Goal: Task Accomplishment & Management: Use online tool/utility

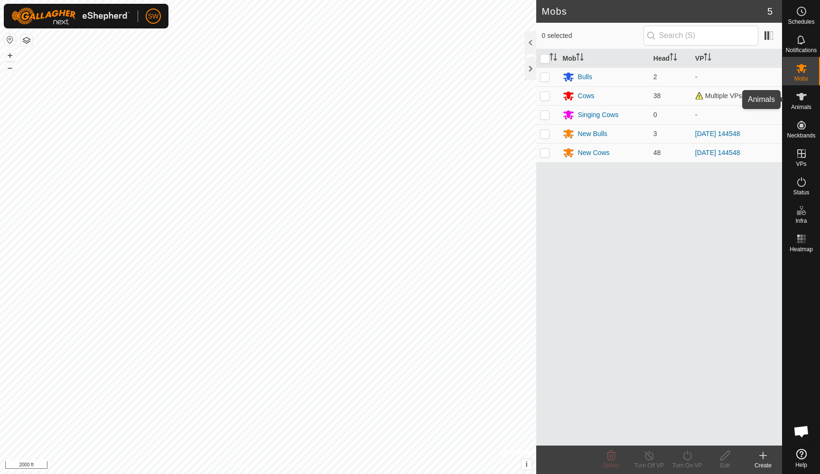
click at [799, 97] on icon at bounding box center [801, 97] width 10 height 8
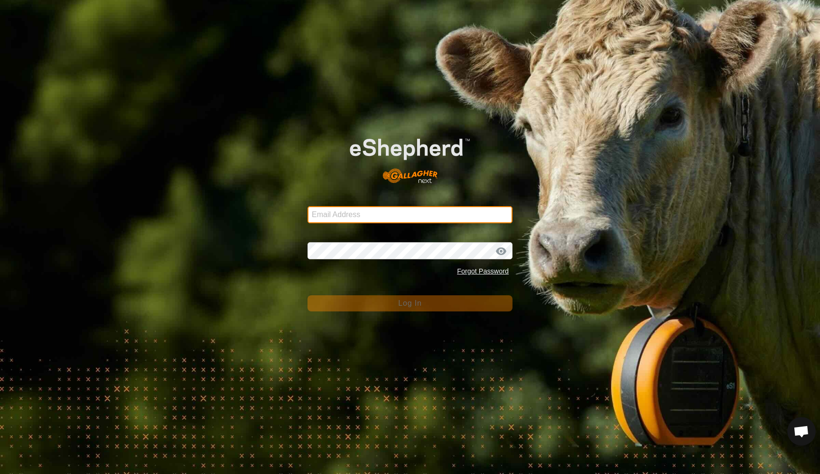
type input "[EMAIL_ADDRESS][DOMAIN_NAME]"
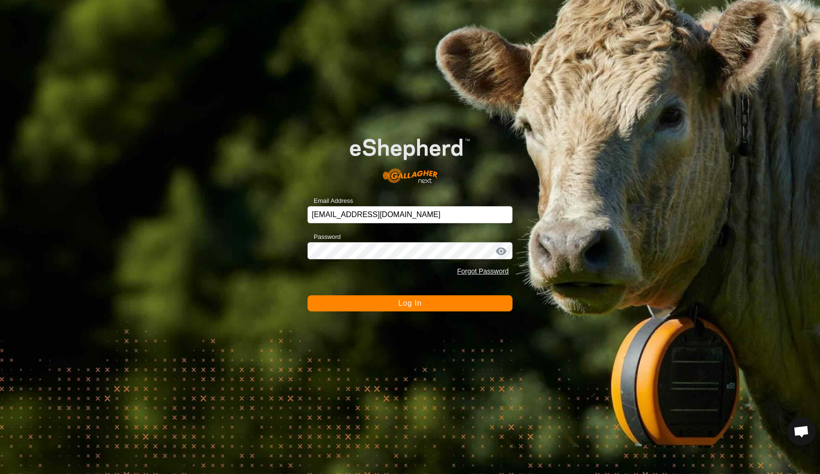
click at [412, 306] on span "Log In" at bounding box center [409, 303] width 23 height 8
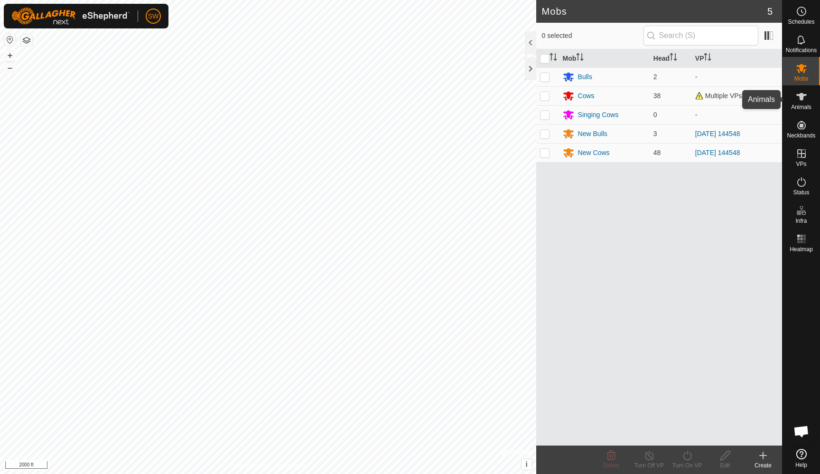
click at [804, 98] on icon at bounding box center [801, 96] width 11 height 11
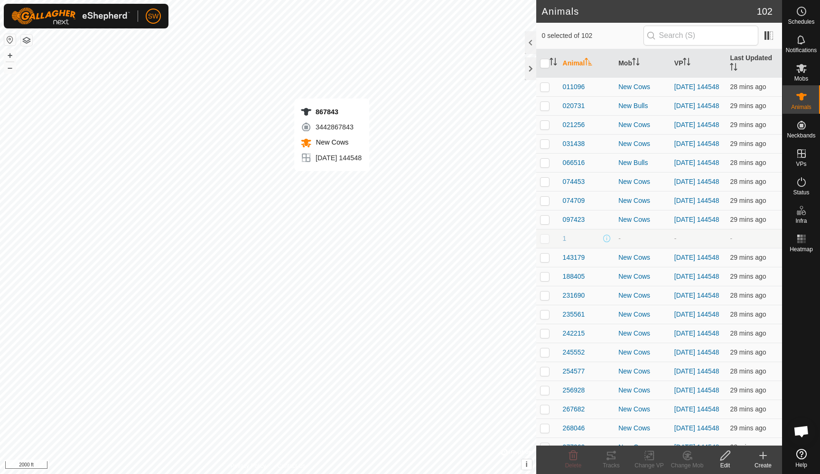
checkbox input "true"
click at [608, 457] on icon at bounding box center [610, 455] width 11 height 11
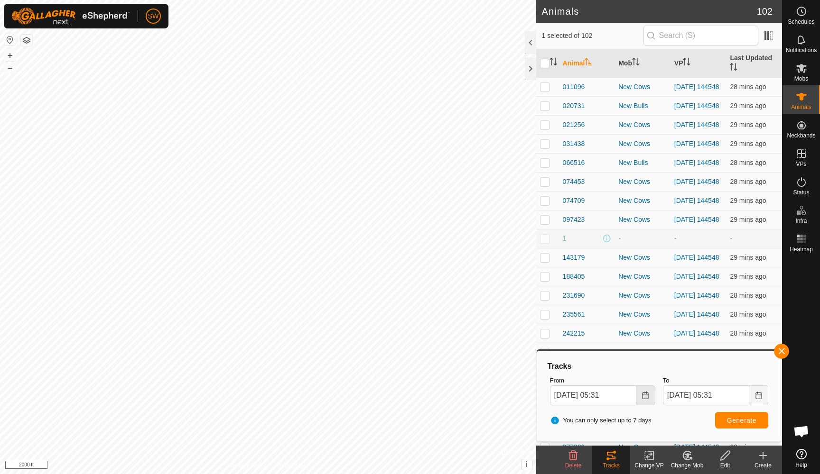
click at [641, 397] on icon "Choose Date" at bounding box center [645, 396] width 8 height 8
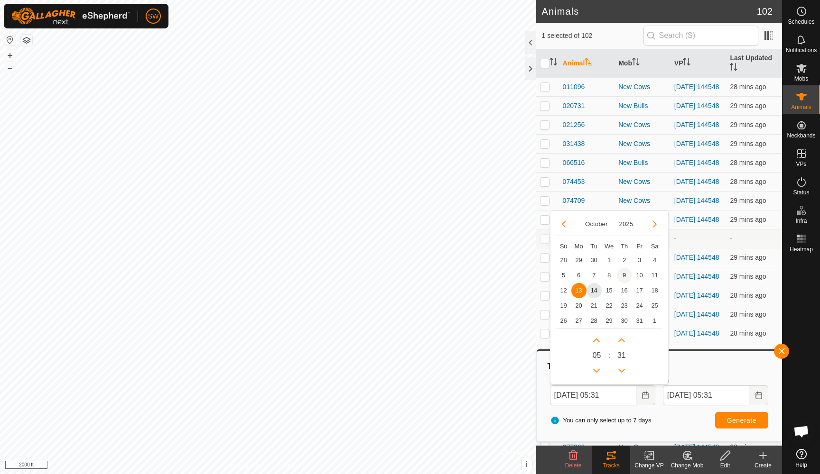
click at [625, 276] on span "9" at bounding box center [624, 275] width 15 height 15
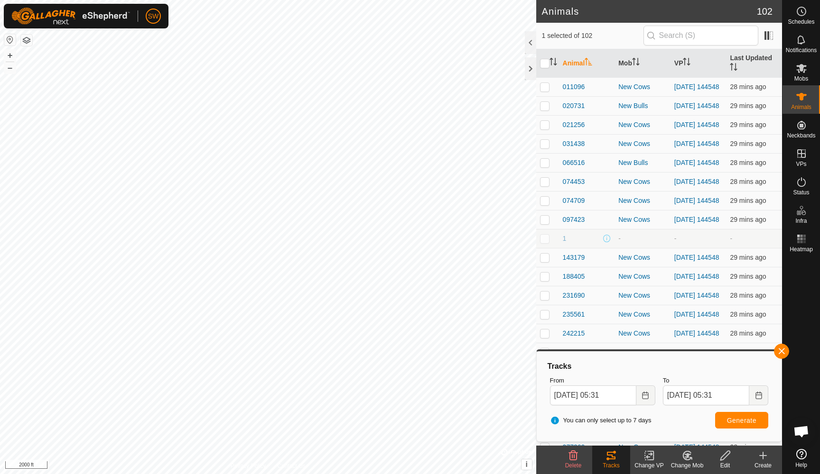
click at [738, 419] on span "Generate" at bounding box center [741, 421] width 29 height 8
click at [641, 397] on icon "Choose Date" at bounding box center [645, 396] width 8 height 8
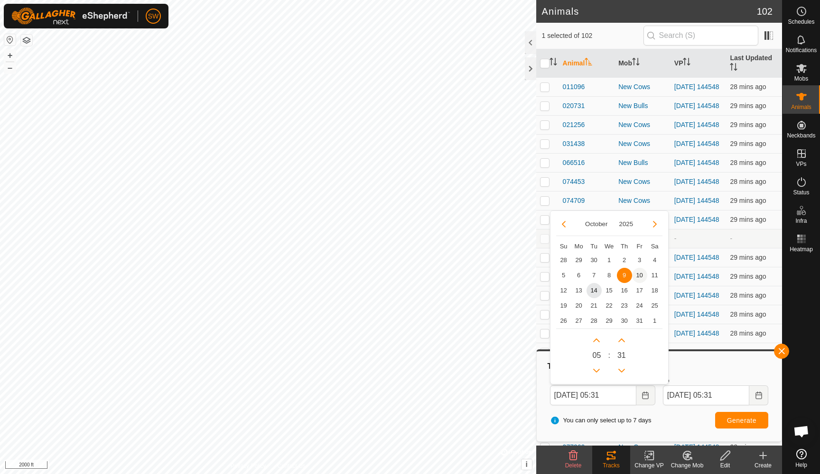
click at [639, 273] on span "10" at bounding box center [639, 275] width 15 height 15
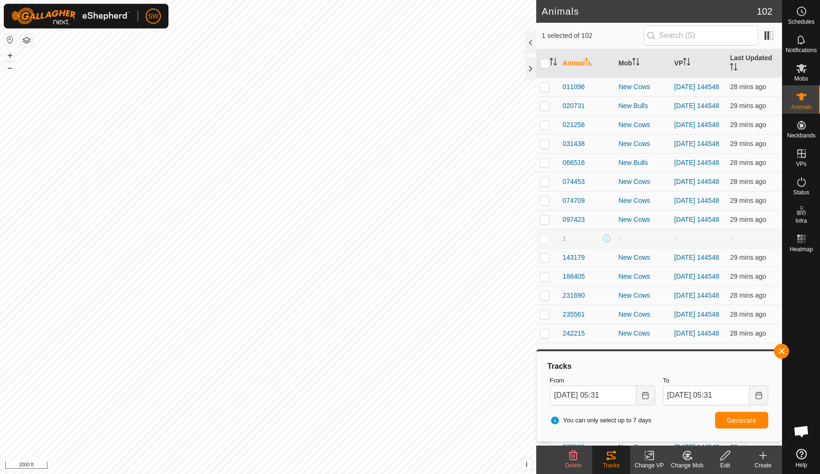
click at [743, 421] on span "Generate" at bounding box center [741, 421] width 29 height 8
click at [643, 397] on icon "Choose Date" at bounding box center [645, 396] width 8 height 8
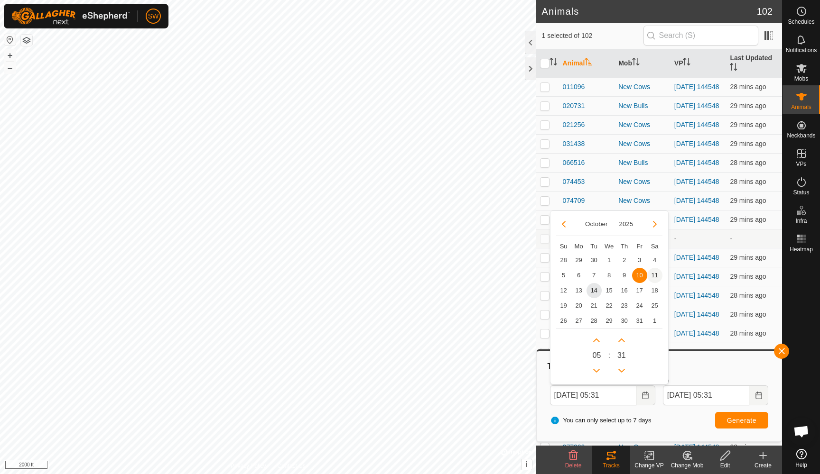
click at [655, 274] on span "11" at bounding box center [654, 275] width 15 height 15
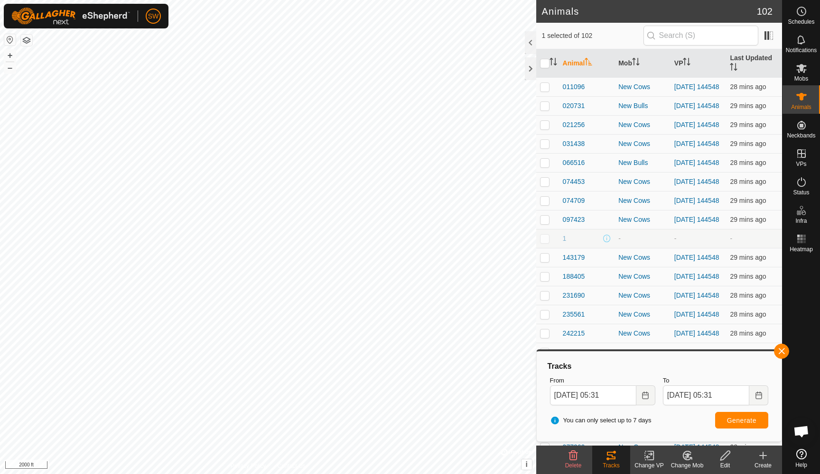
click at [747, 423] on span "Generate" at bounding box center [741, 421] width 29 height 8
click at [645, 394] on icon "Choose Date" at bounding box center [645, 396] width 6 height 8
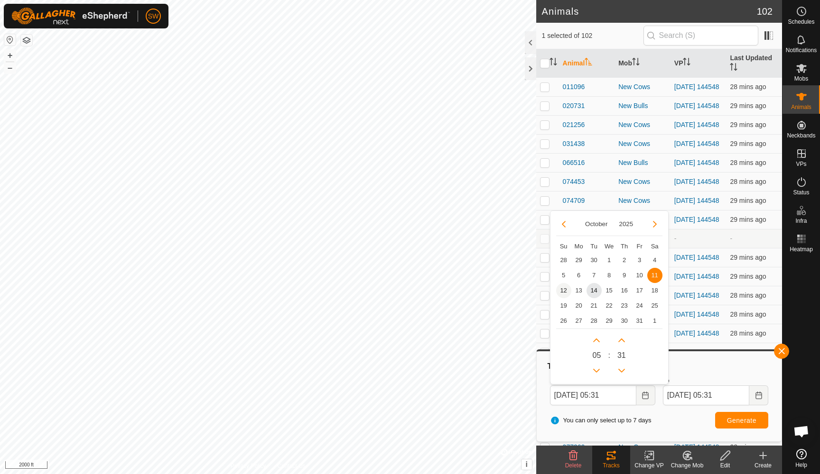
click at [563, 288] on span "12" at bounding box center [563, 290] width 15 height 15
type input "[DATE] 05:31"
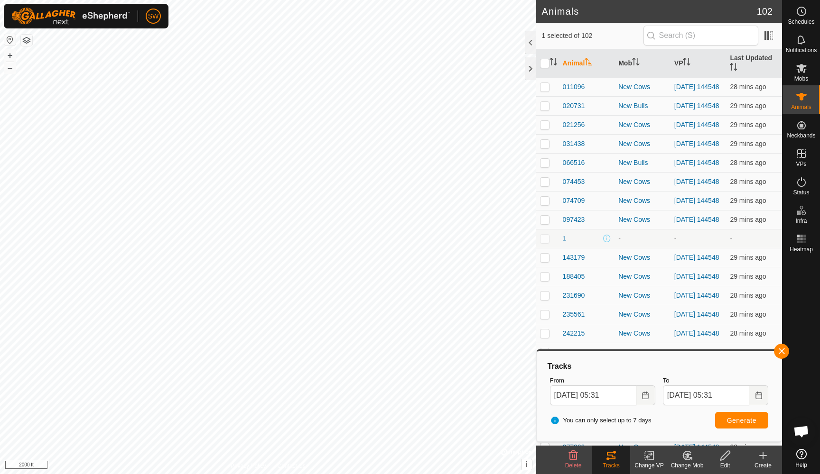
click at [737, 420] on span "Generate" at bounding box center [741, 421] width 29 height 8
click at [785, 353] on button "button" at bounding box center [781, 351] width 15 height 15
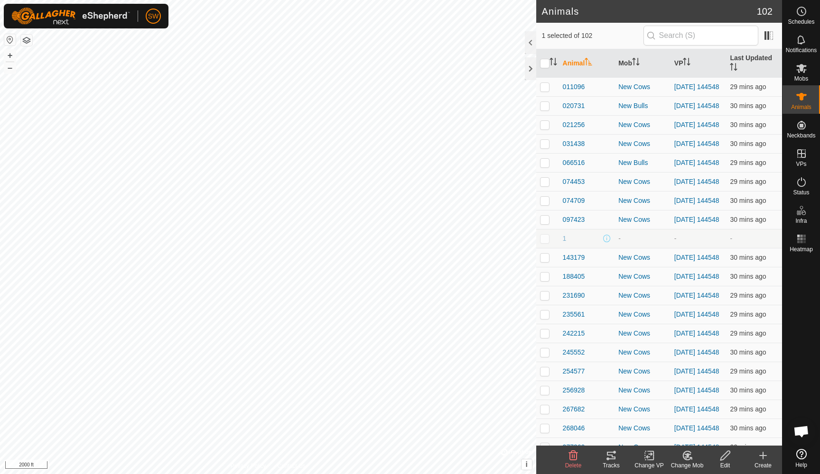
click at [633, 244] on div "-" at bounding box center [642, 239] width 48 height 10
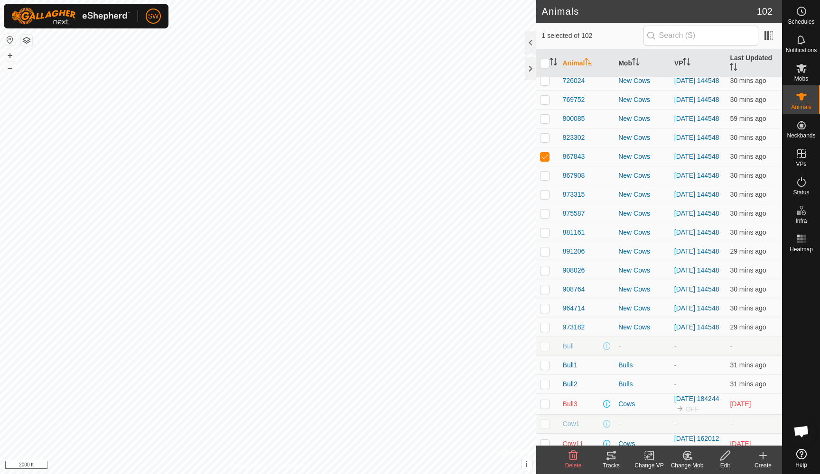
scroll to position [750, 0]
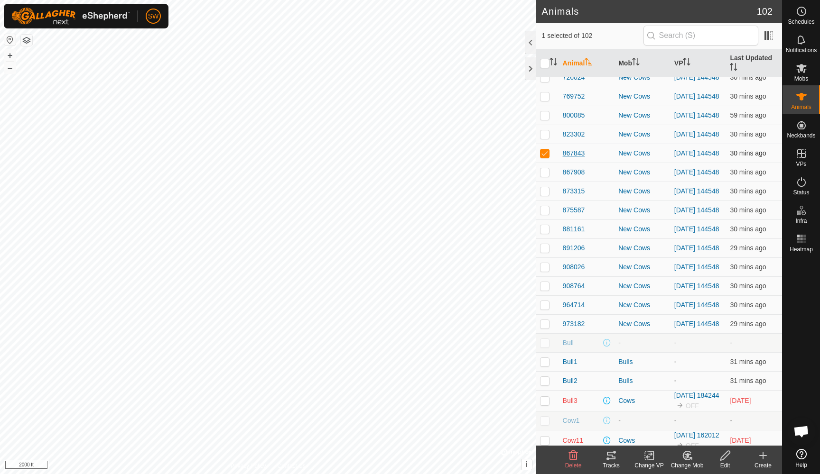
click at [572, 158] on span "867843" at bounding box center [574, 154] width 22 height 10
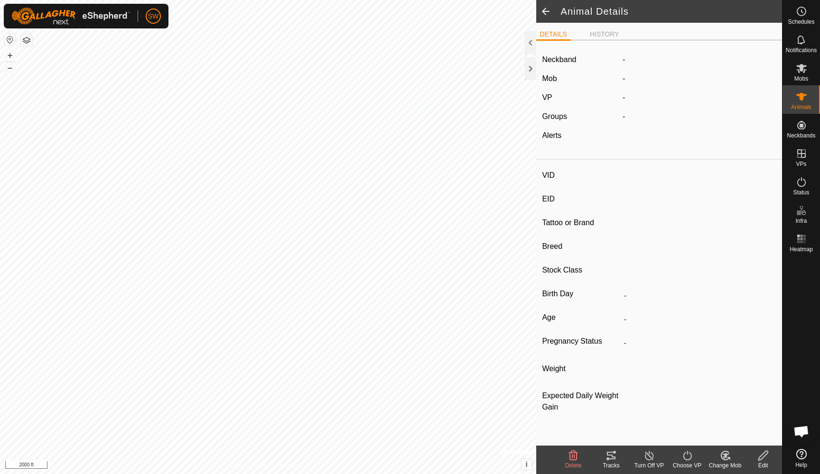
type input "867843"
type input "-"
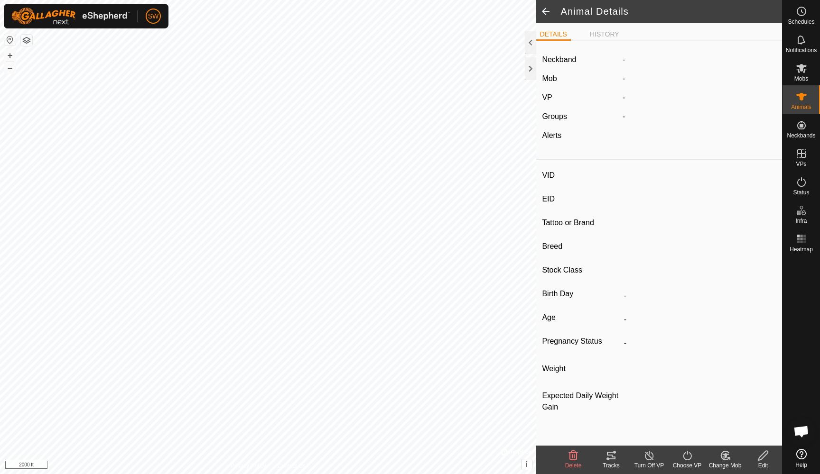
type input "-"
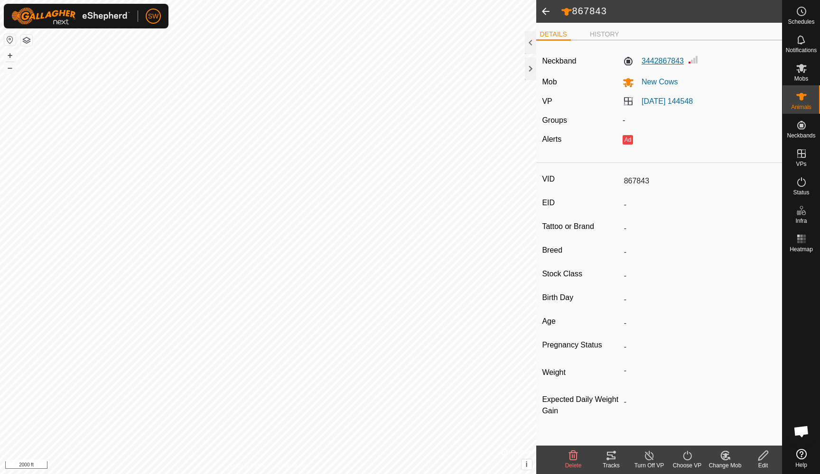
click at [667, 58] on label "3442867843" at bounding box center [653, 61] width 61 height 11
